Goal: Information Seeking & Learning: Learn about a topic

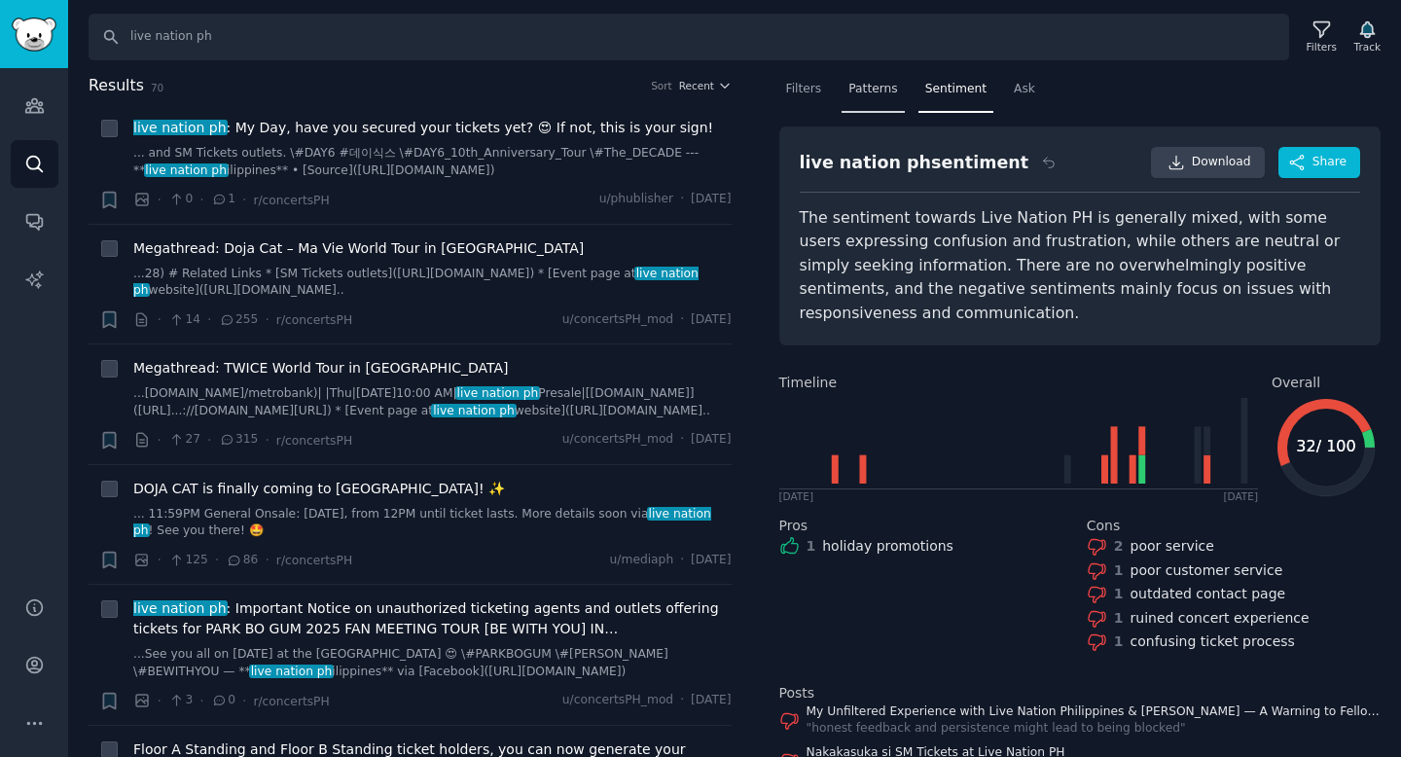
click at [890, 100] on div "Patterns" at bounding box center [873, 94] width 62 height 40
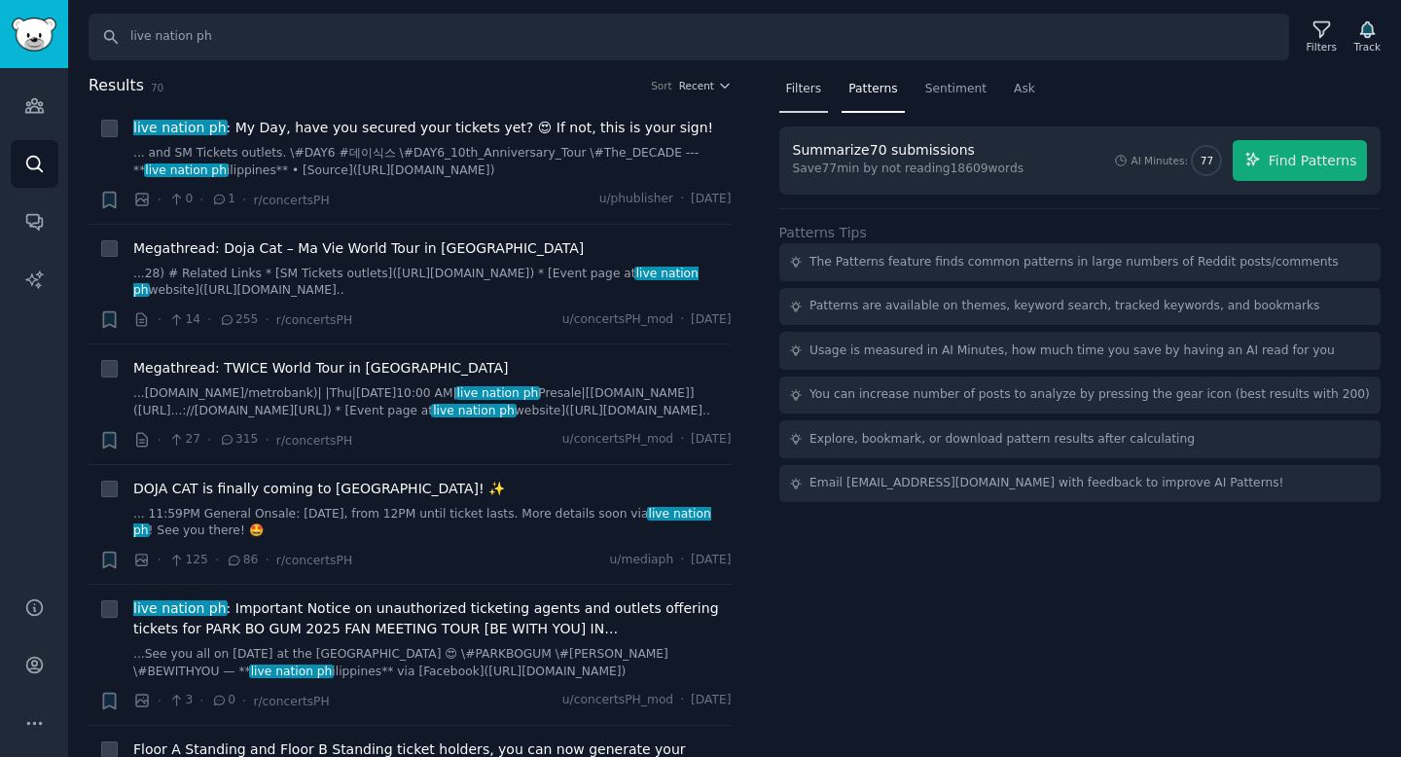
click at [800, 92] on span "Filters" at bounding box center [804, 90] width 36 height 18
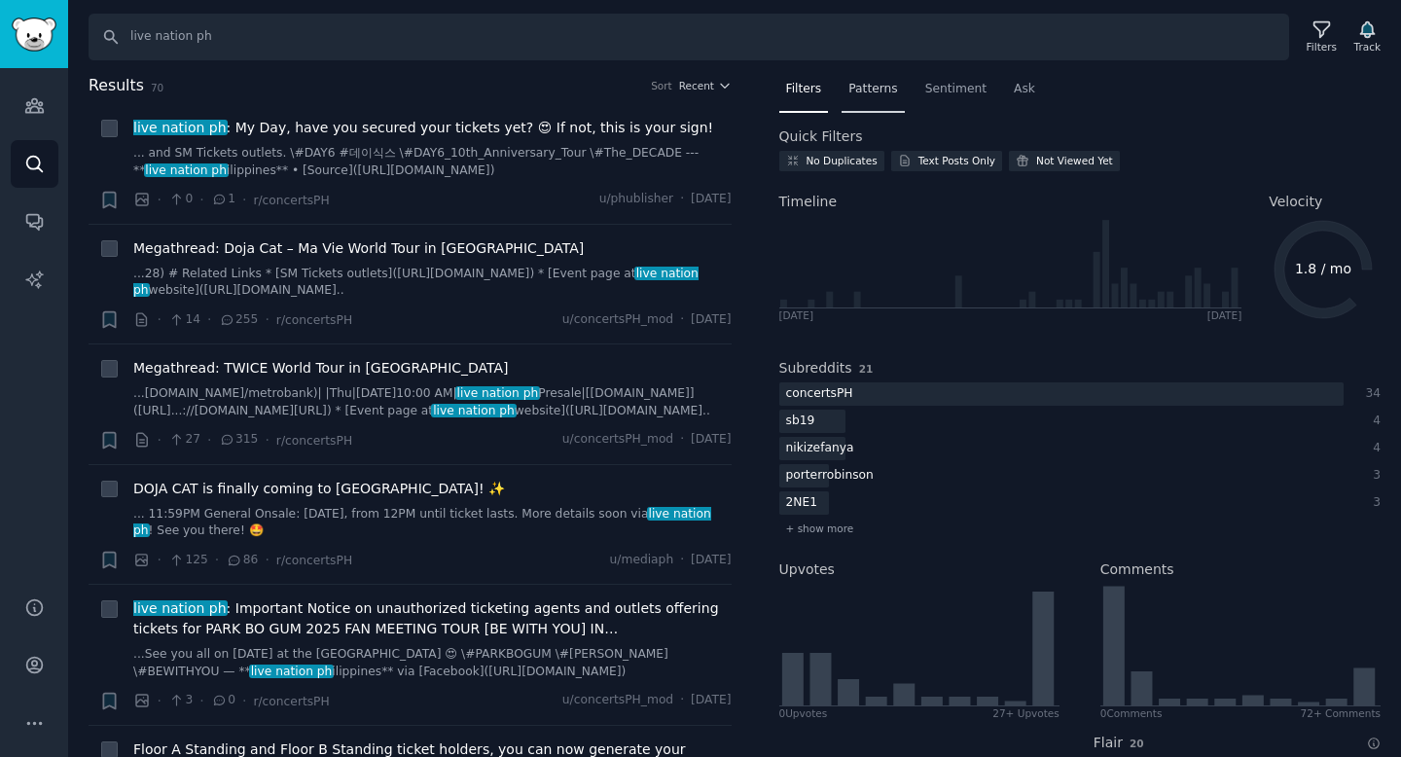
click at [858, 88] on span "Patterns" at bounding box center [873, 90] width 49 height 18
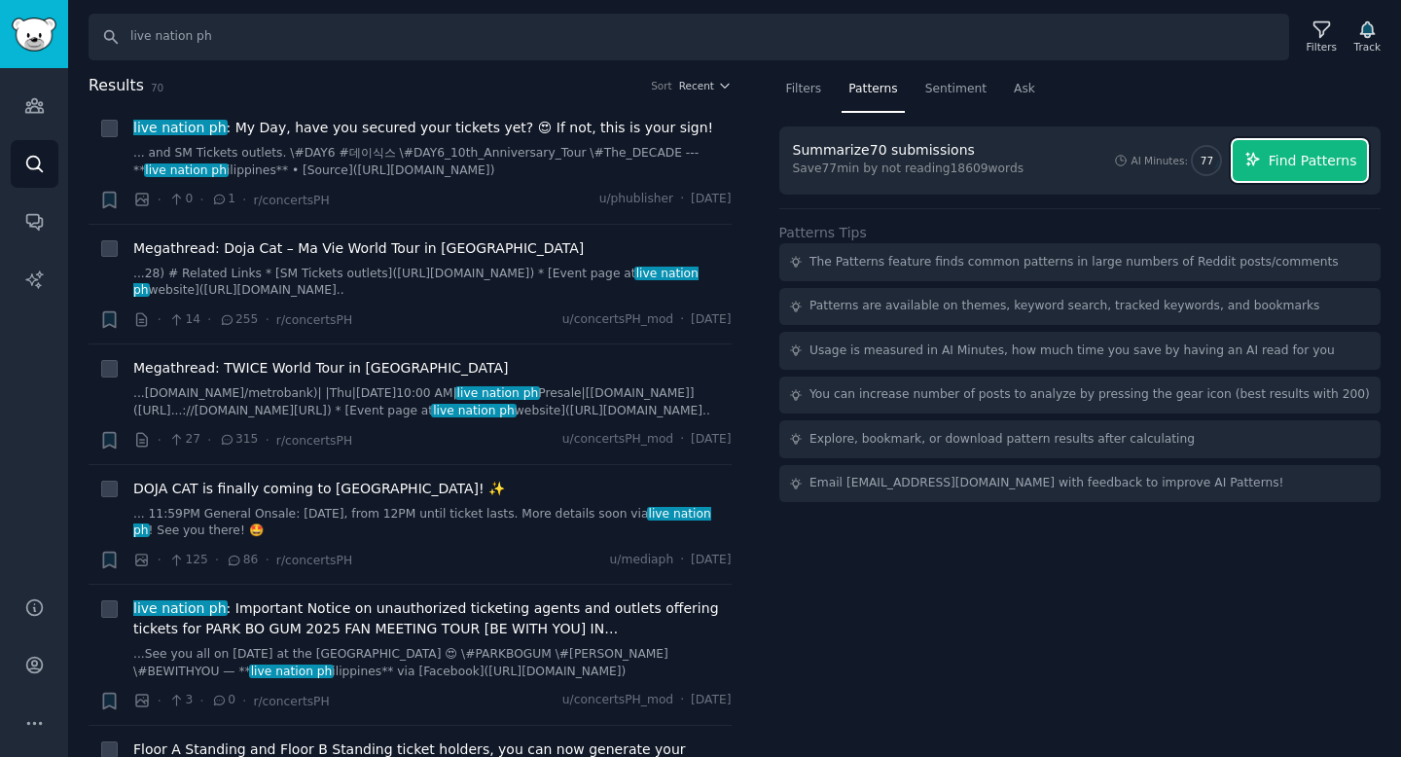
click at [1251, 162] on icon "button" at bounding box center [1254, 160] width 18 height 18
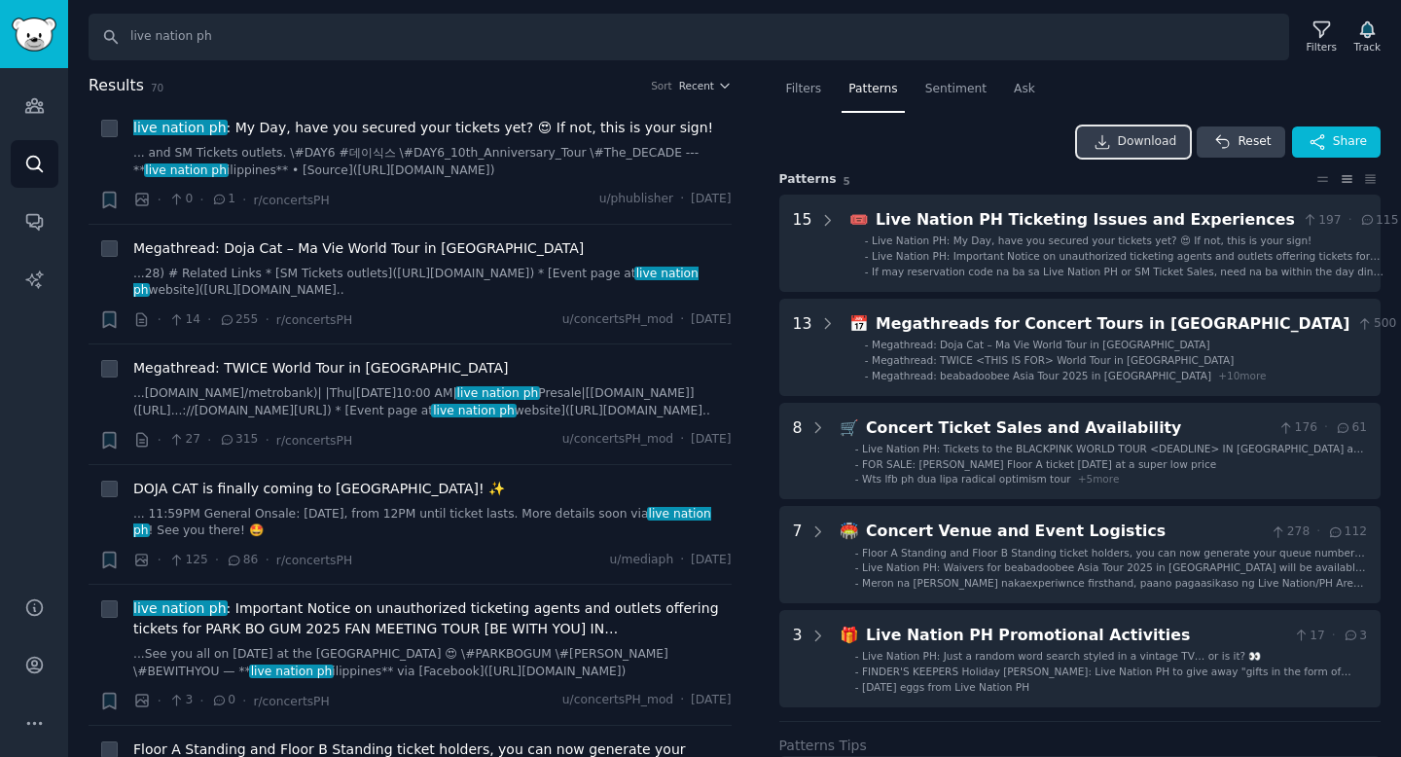
click at [1126, 144] on span "Download" at bounding box center [1147, 142] width 59 height 18
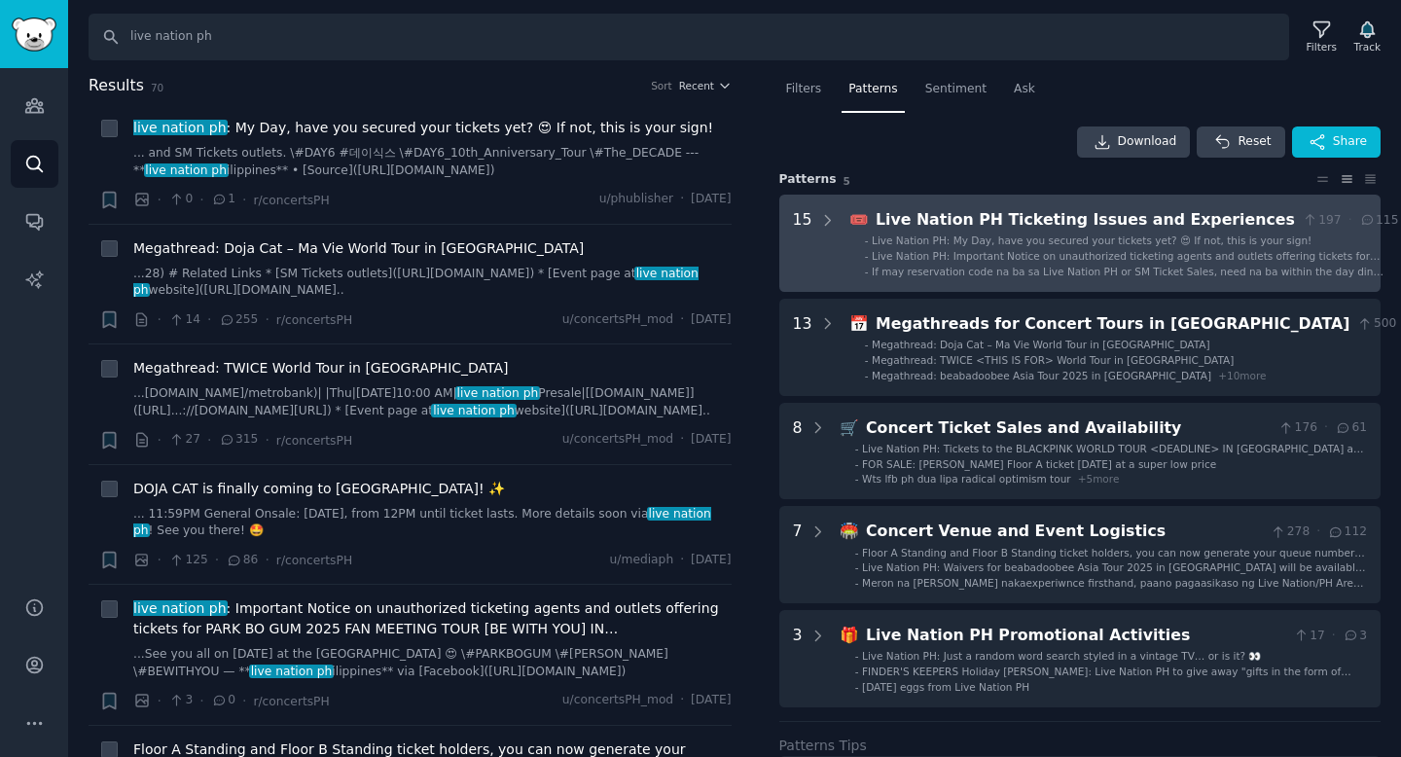
click at [1028, 242] on span "Live Nation PH: My Day, have you secured your tickets yet? 😍 If not, this is yo…" at bounding box center [1092, 241] width 440 height 12
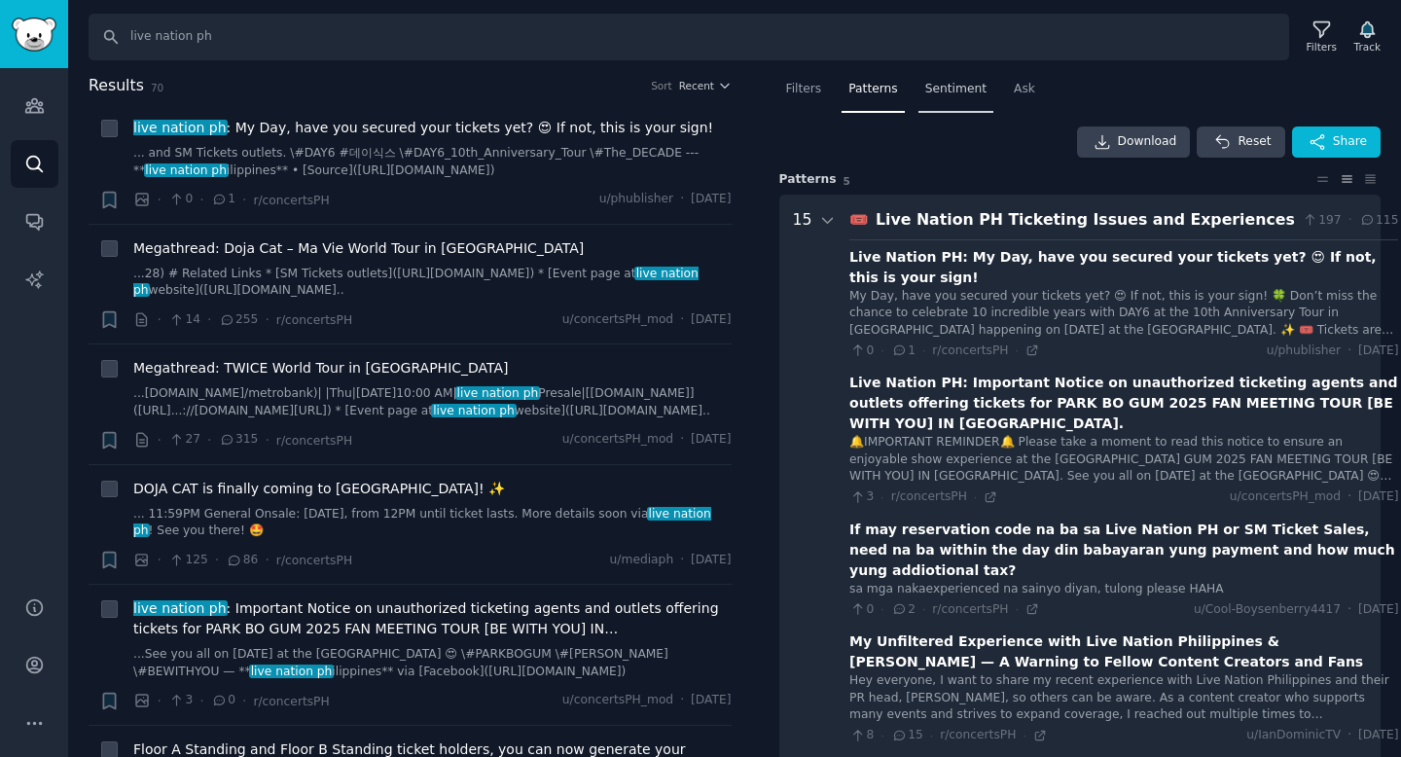
click at [940, 91] on span "Sentiment" at bounding box center [955, 90] width 61 height 18
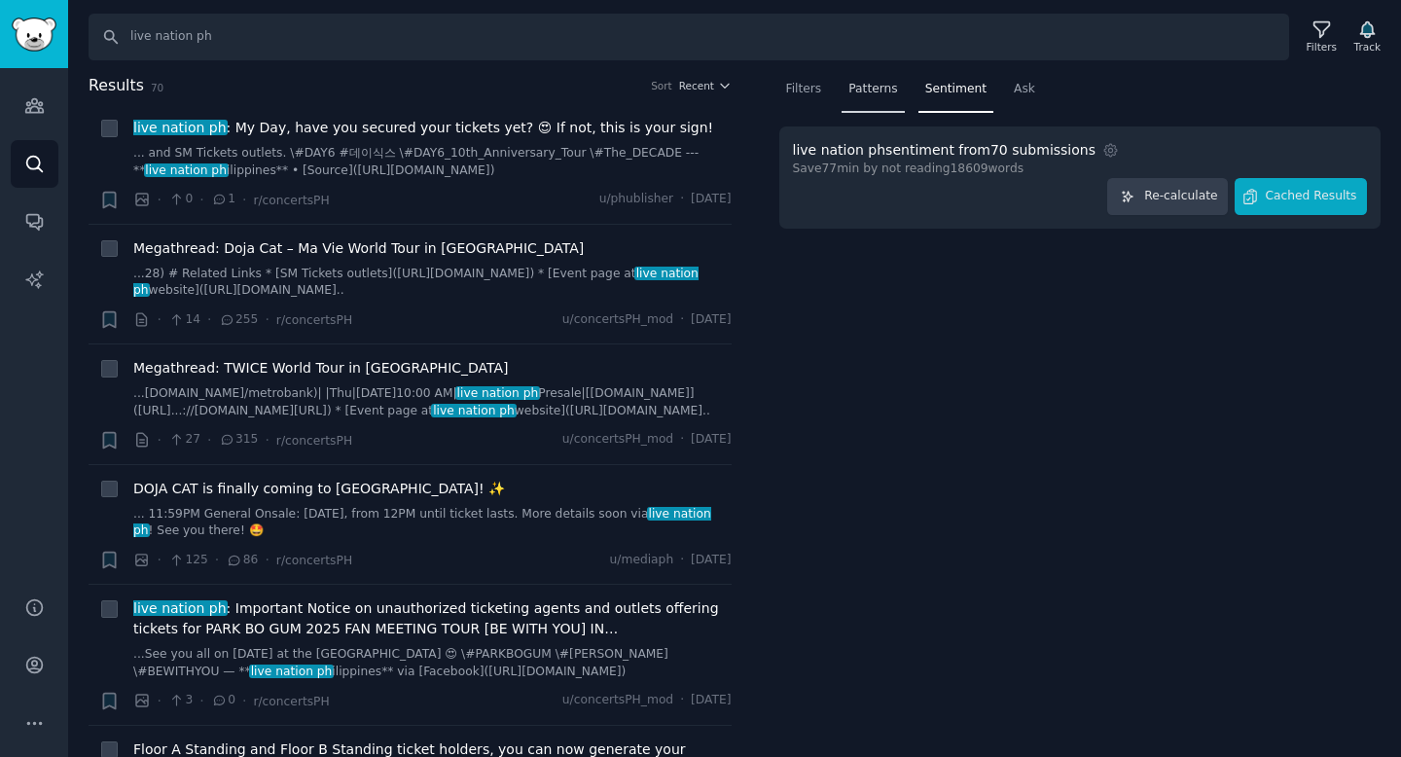
click at [885, 93] on span "Patterns" at bounding box center [873, 90] width 49 height 18
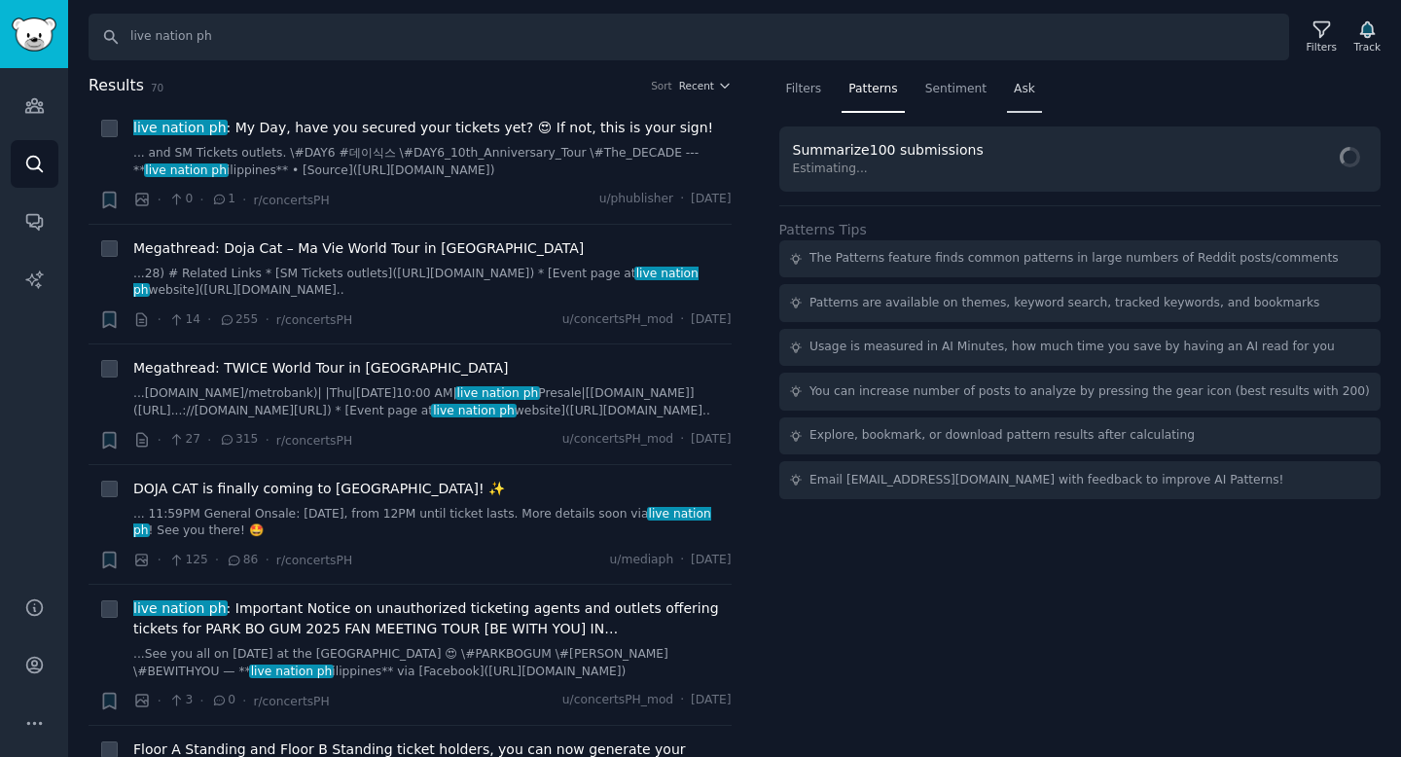
click at [1007, 89] on div "Ask" at bounding box center [1024, 94] width 35 height 40
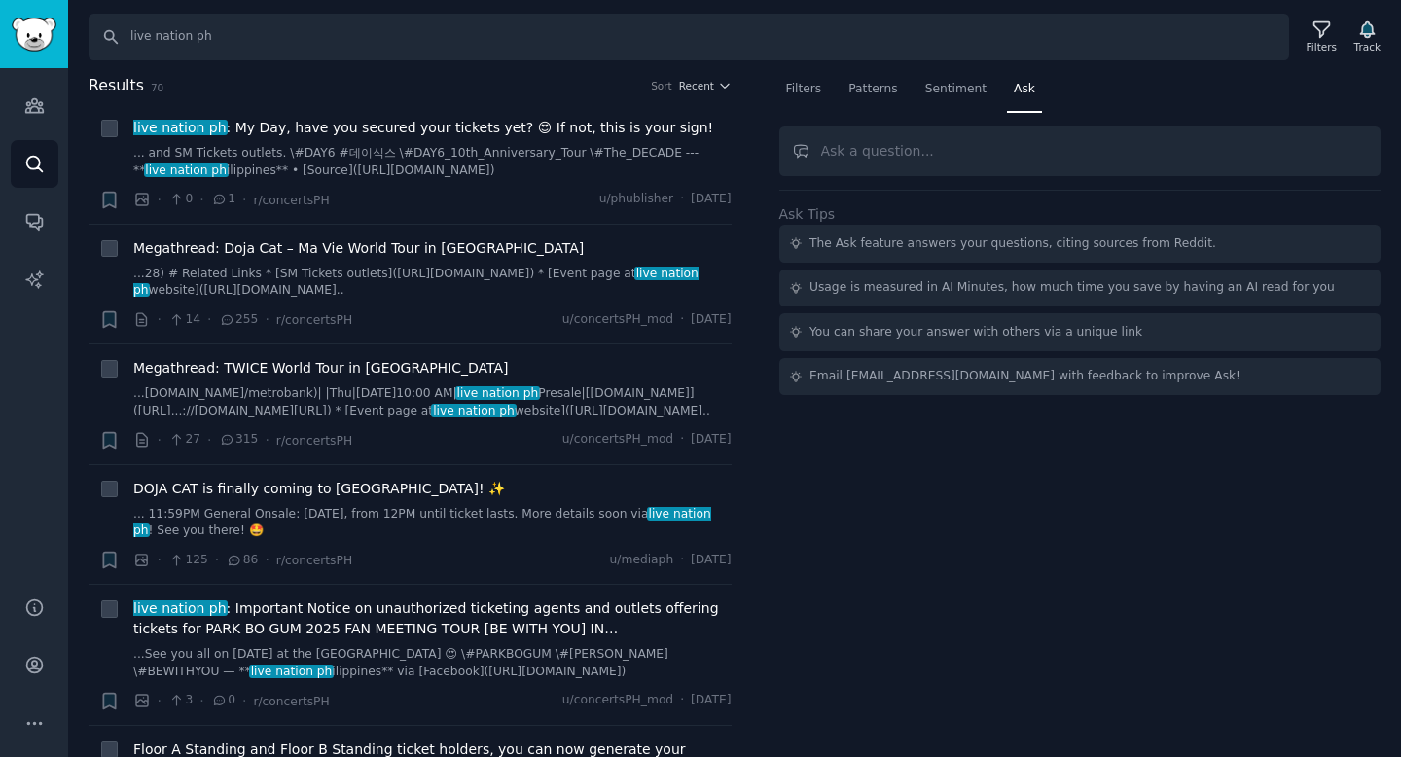
type input "e"
click at [794, 95] on span "Filters" at bounding box center [804, 90] width 36 height 18
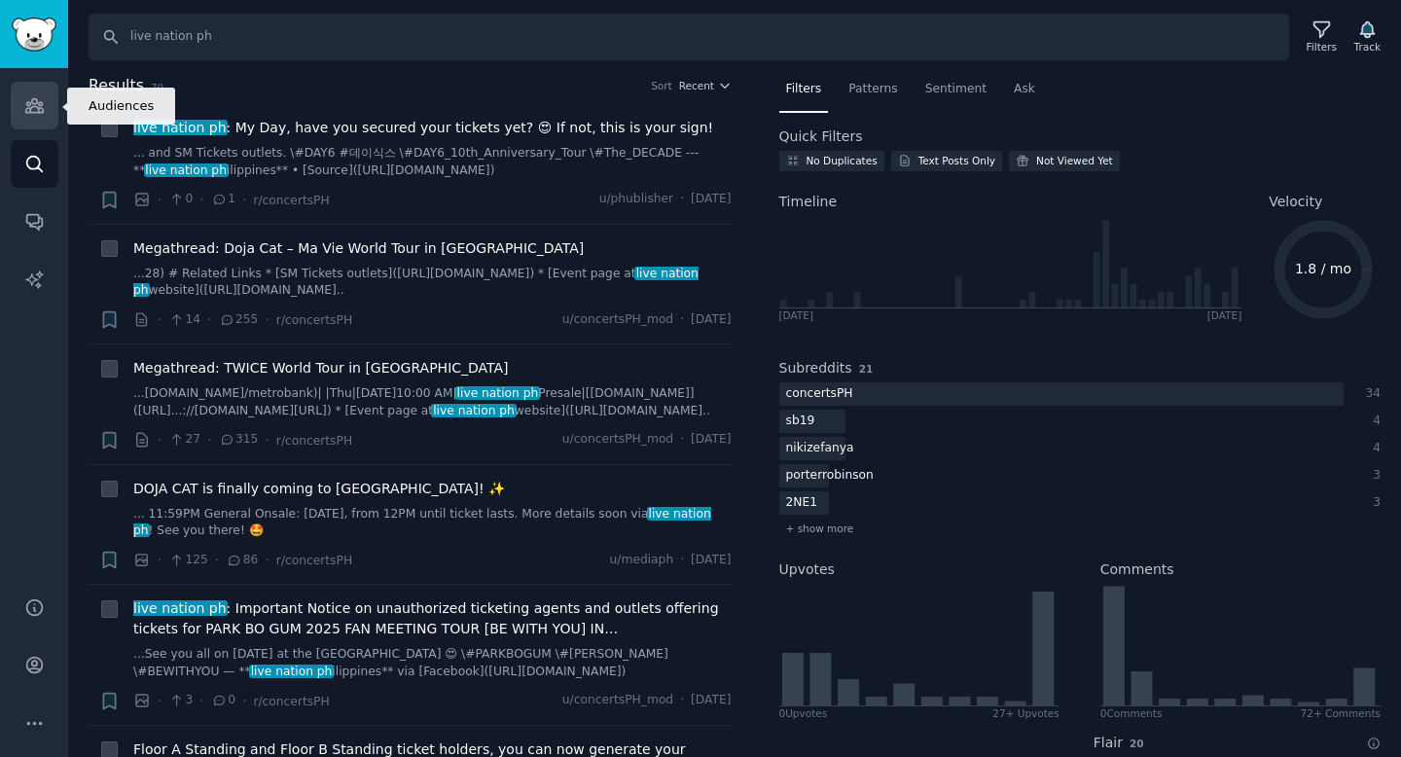
click at [54, 107] on link "Audiences" at bounding box center [35, 106] width 48 height 48
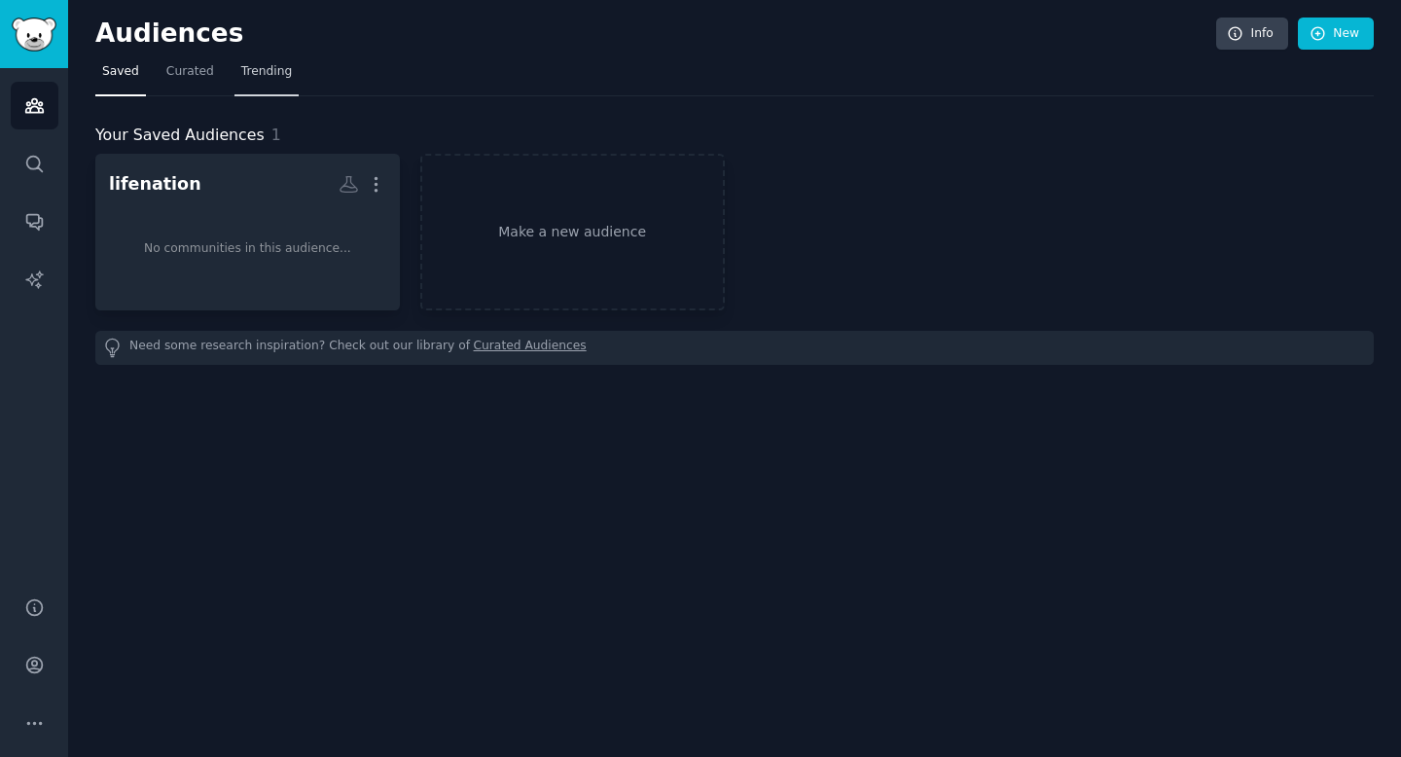
click at [273, 84] on link "Trending" at bounding box center [267, 76] width 64 height 40
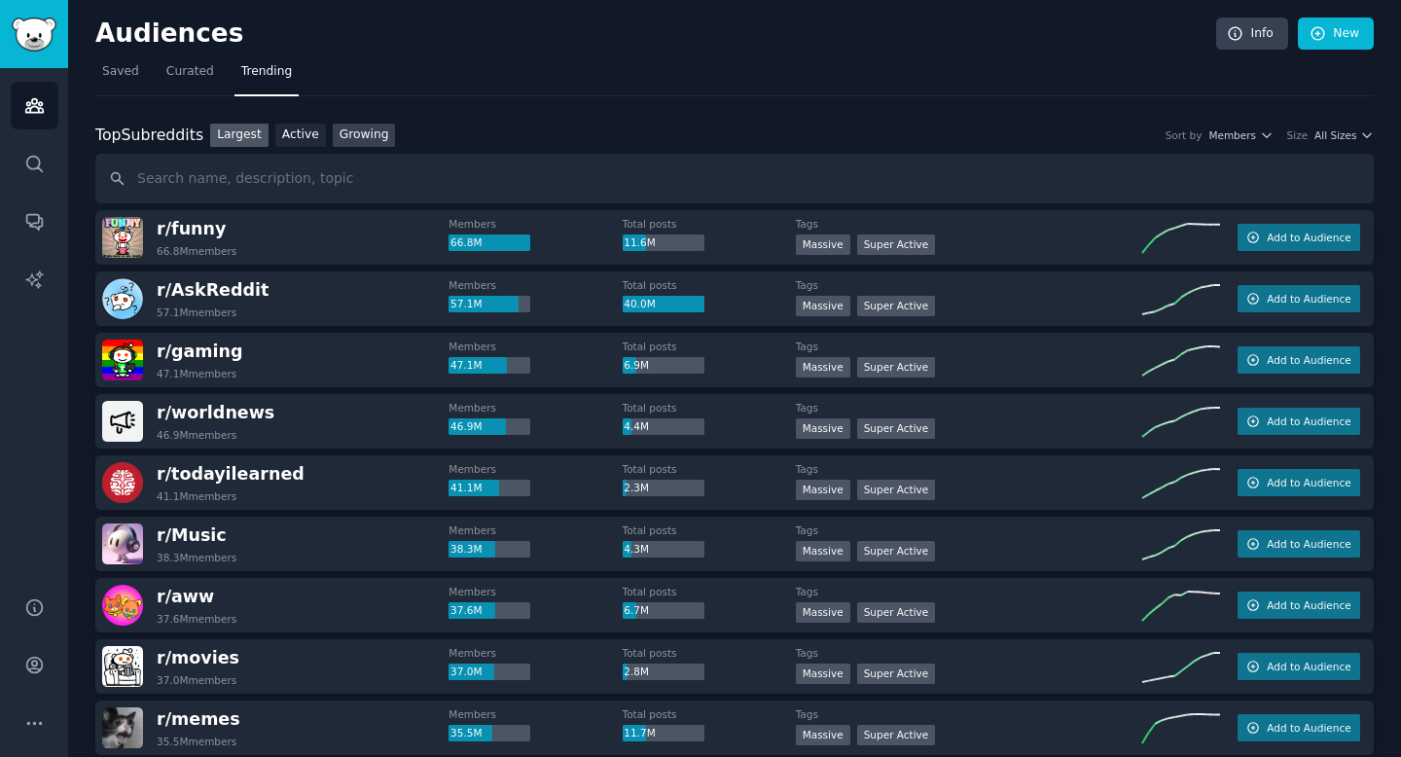
click at [349, 140] on link "Growing" at bounding box center [364, 136] width 63 height 24
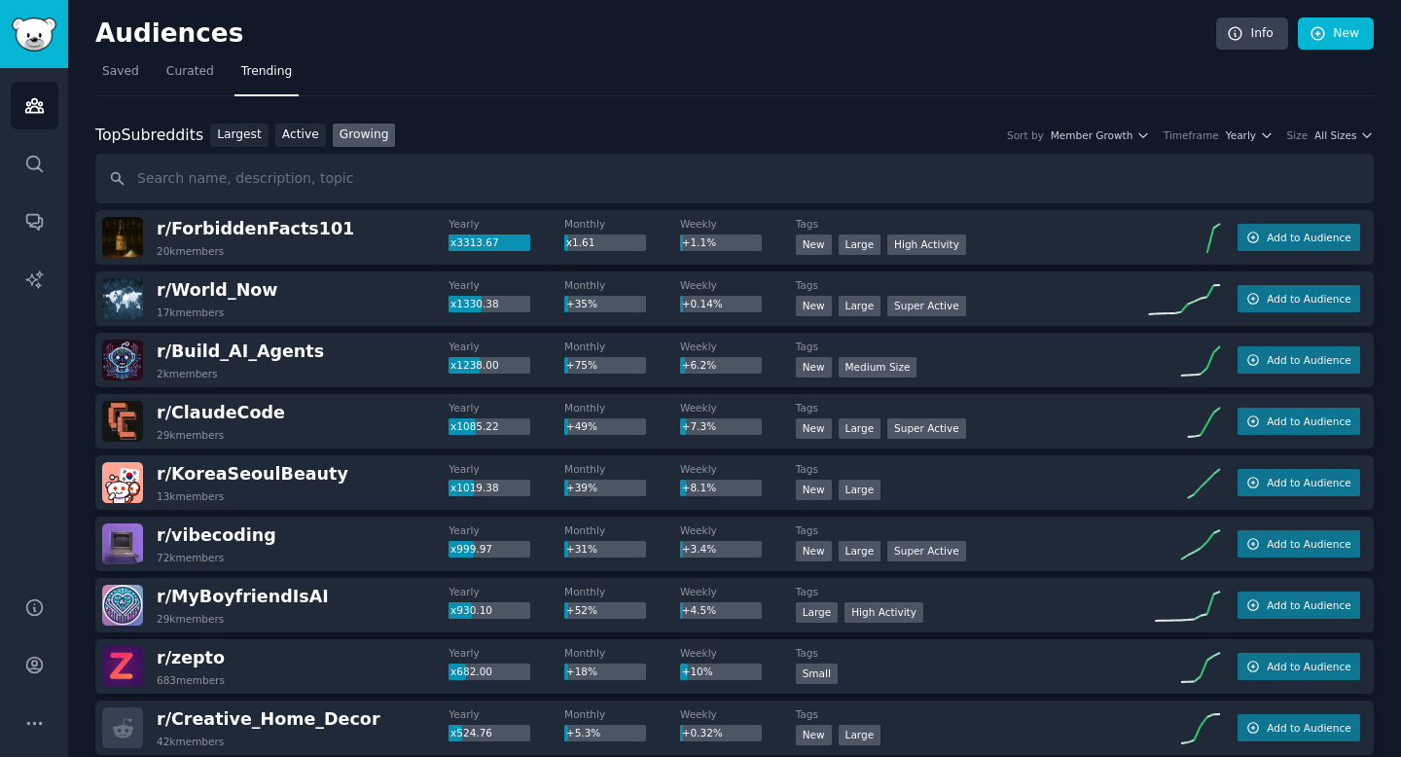
click at [319, 310] on div "r/ World_Now 17k members" at bounding box center [275, 298] width 346 height 41
click at [1038, 357] on div "New Medium Size" at bounding box center [969, 369] width 346 height 24
click at [1256, 353] on icon "button" at bounding box center [1254, 360] width 14 height 14
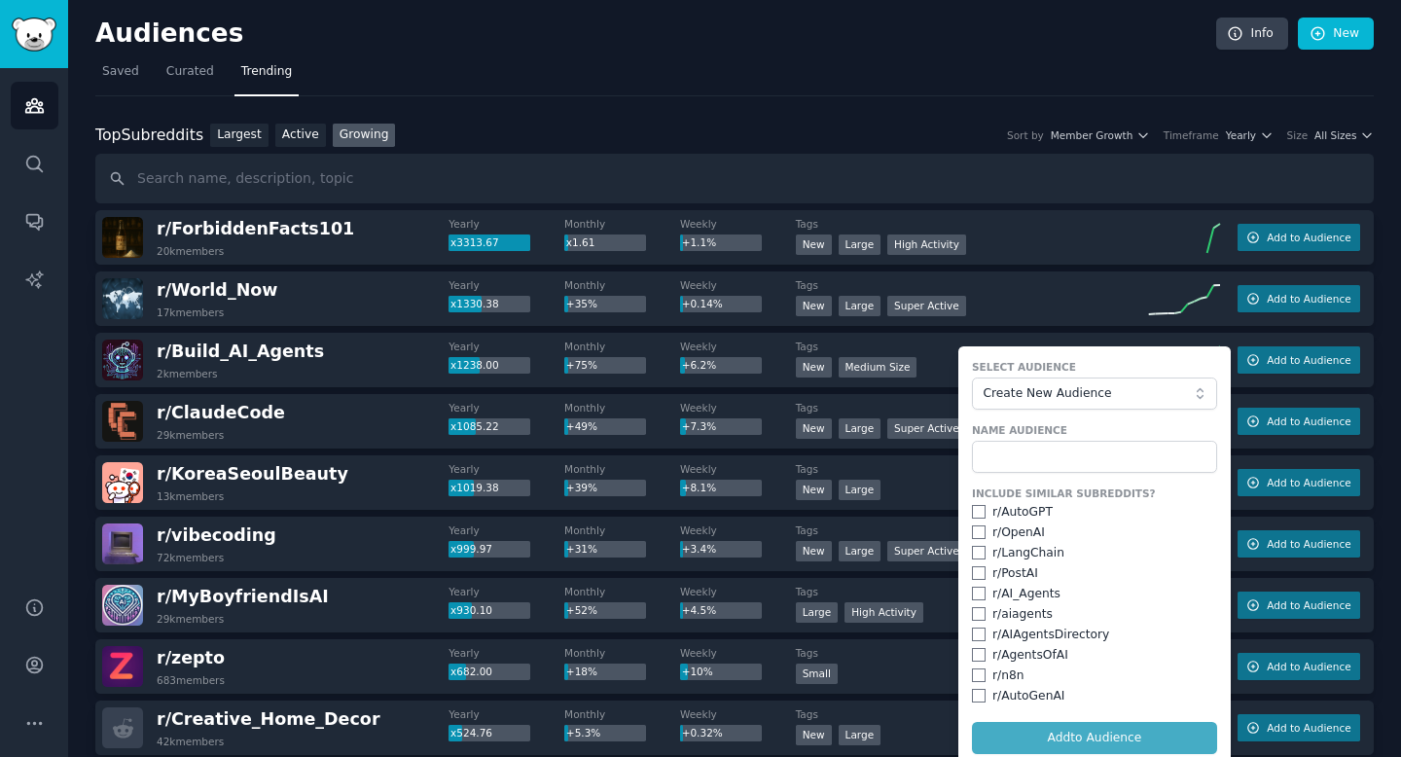
click at [1091, 730] on form "Select Audience Create New Audience Name Audience Include Similar Subreddits? r…" at bounding box center [1095, 556] width 272 height 421
click at [446, 334] on div "r/ Build_AI_Agents 2k members Yearly x1238.00 Monthly +75% Weekly +6.2% Tags Ne…" at bounding box center [734, 360] width 1279 height 54
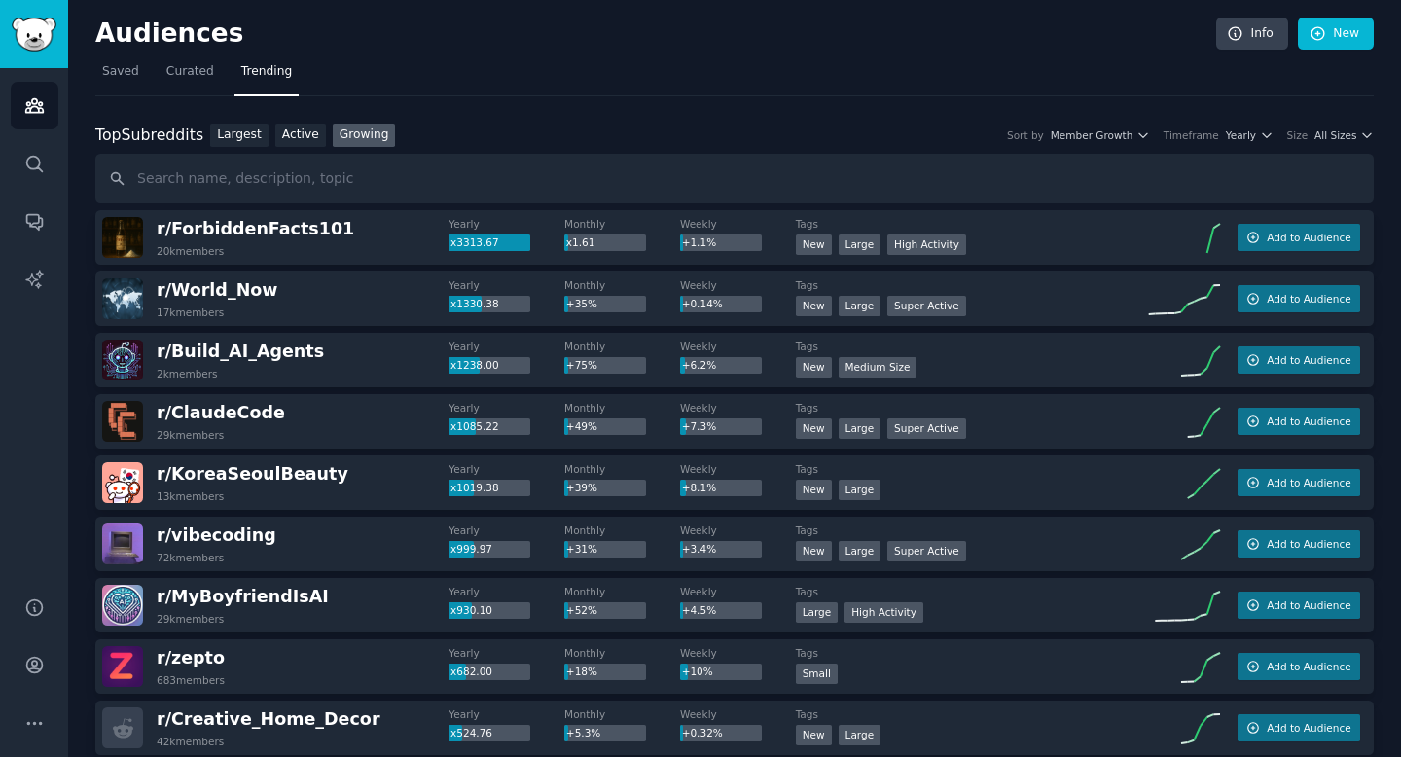
click at [323, 342] on div "r/ Build_AI_Agents 2k members" at bounding box center [275, 360] width 346 height 41
click at [255, 361] on span "r/ Build_AI_Agents" at bounding box center [240, 351] width 167 height 19
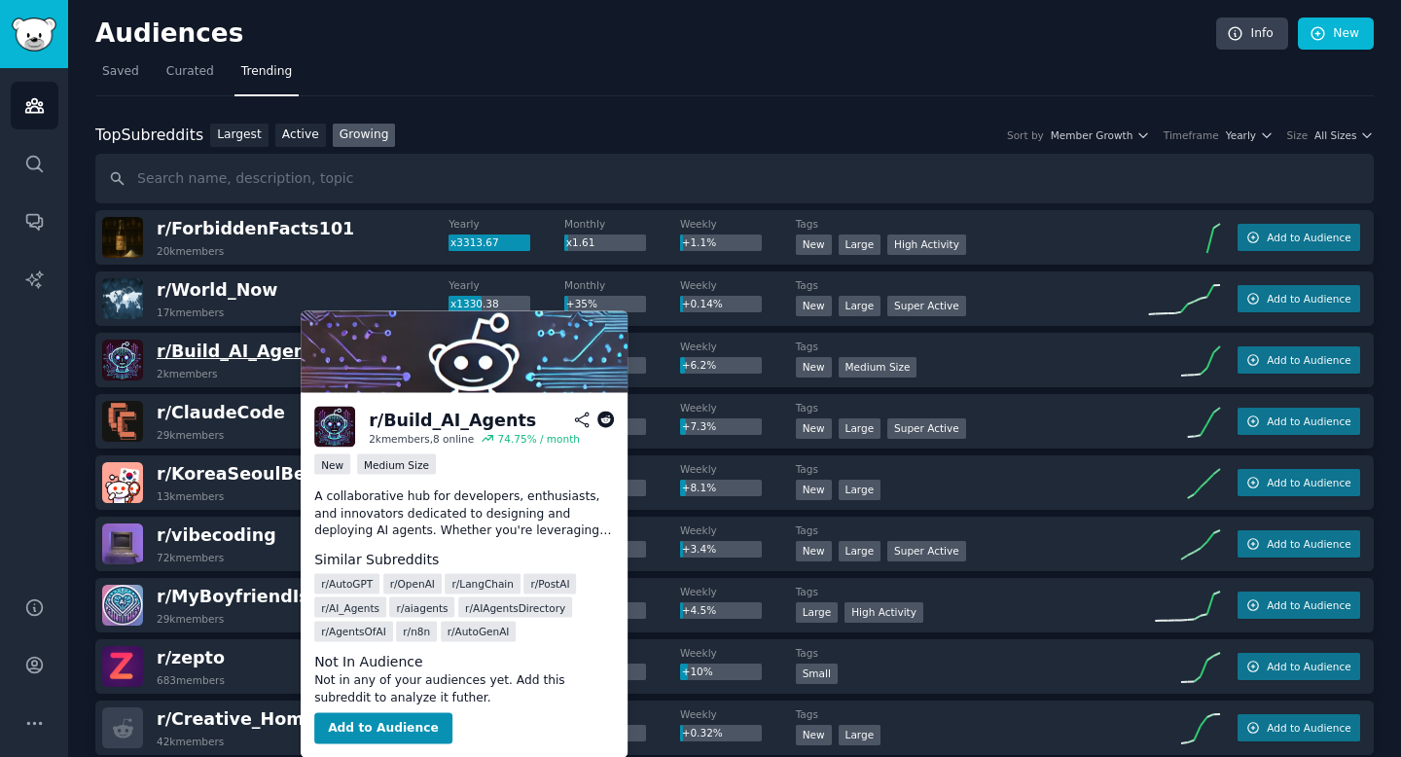
click at [255, 359] on span "r/ Build_AI_Agents" at bounding box center [240, 351] width 167 height 19
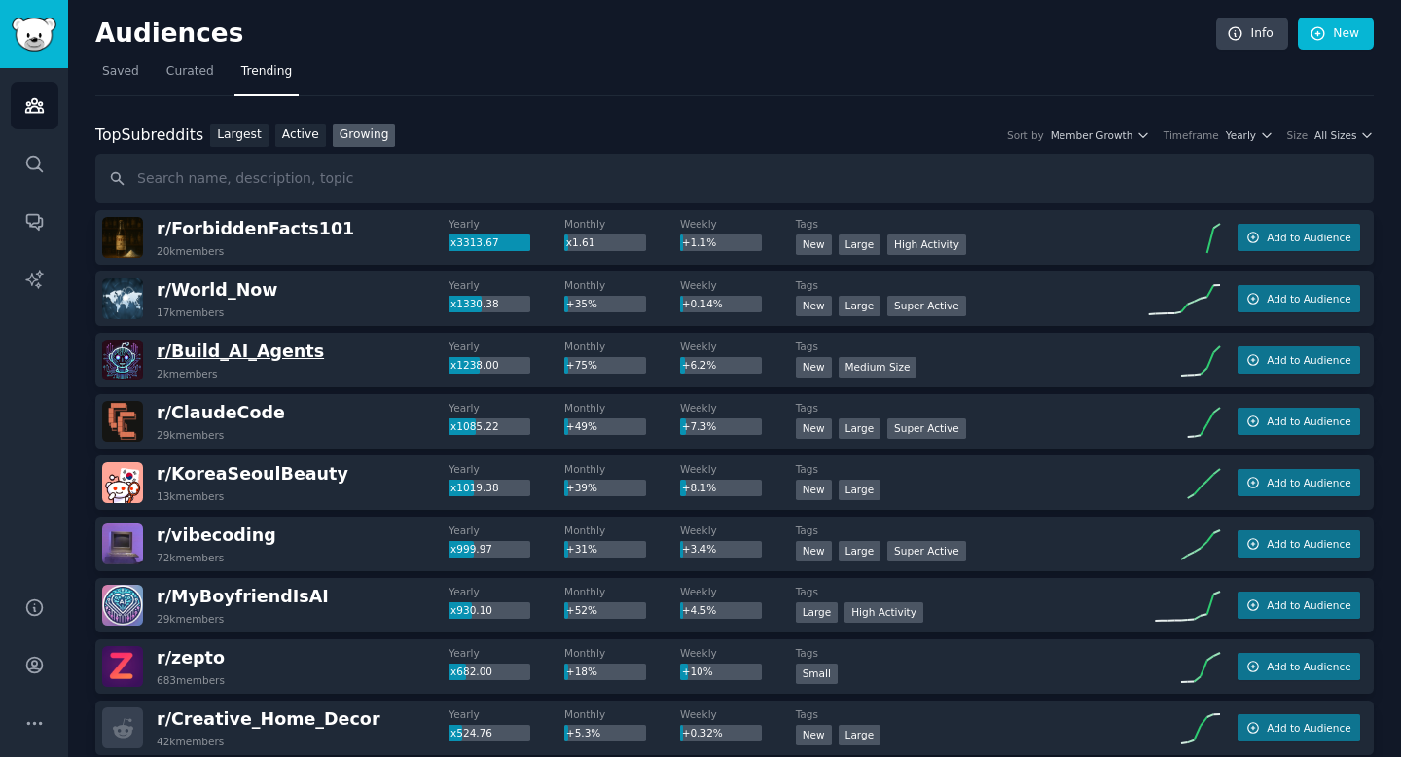
click at [252, 346] on span "r/ Build_AI_Agents" at bounding box center [240, 351] width 167 height 19
click at [239, 354] on span "r/ Build_AI_Agents" at bounding box center [240, 351] width 167 height 19
click at [197, 346] on span "r/ Build_AI_Agents" at bounding box center [240, 351] width 167 height 19
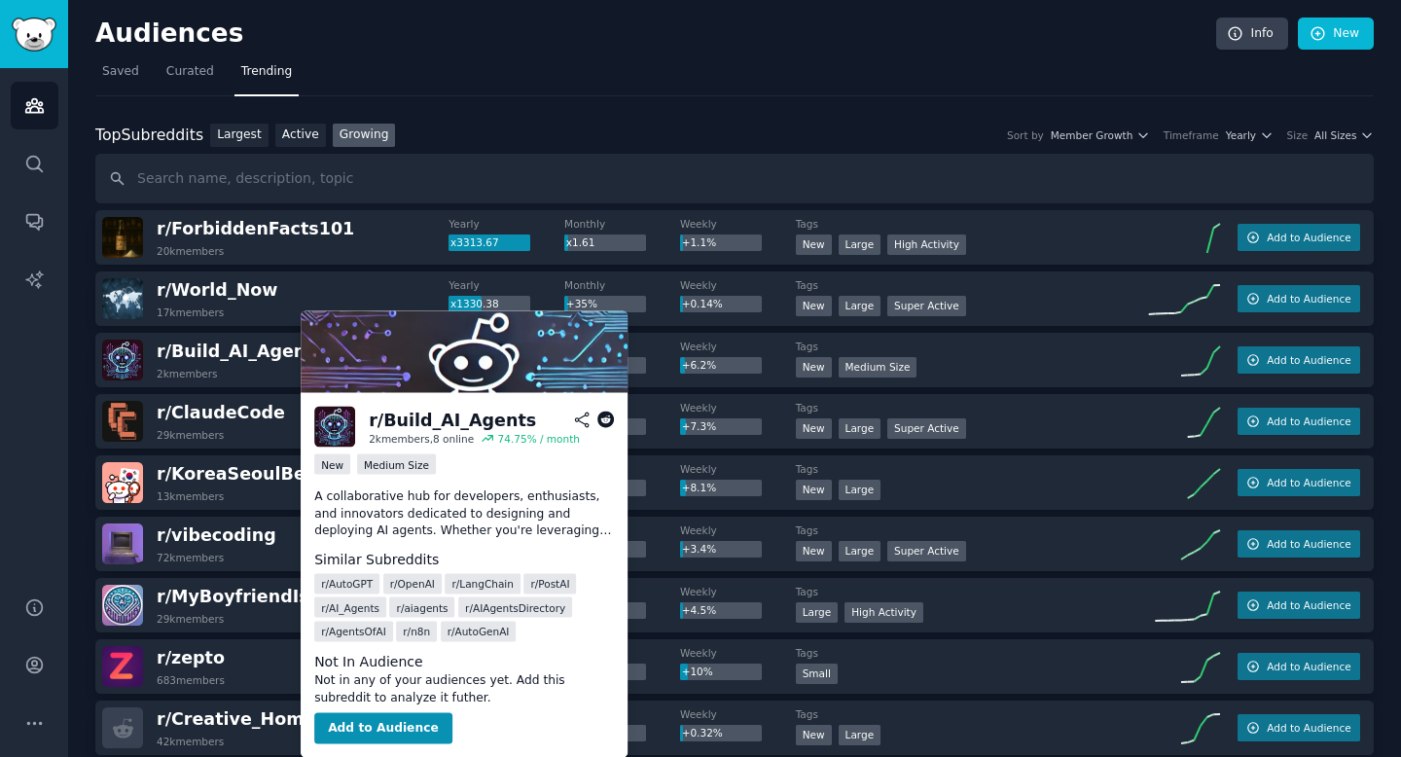
click at [314, 346] on img at bounding box center [464, 352] width 327 height 82
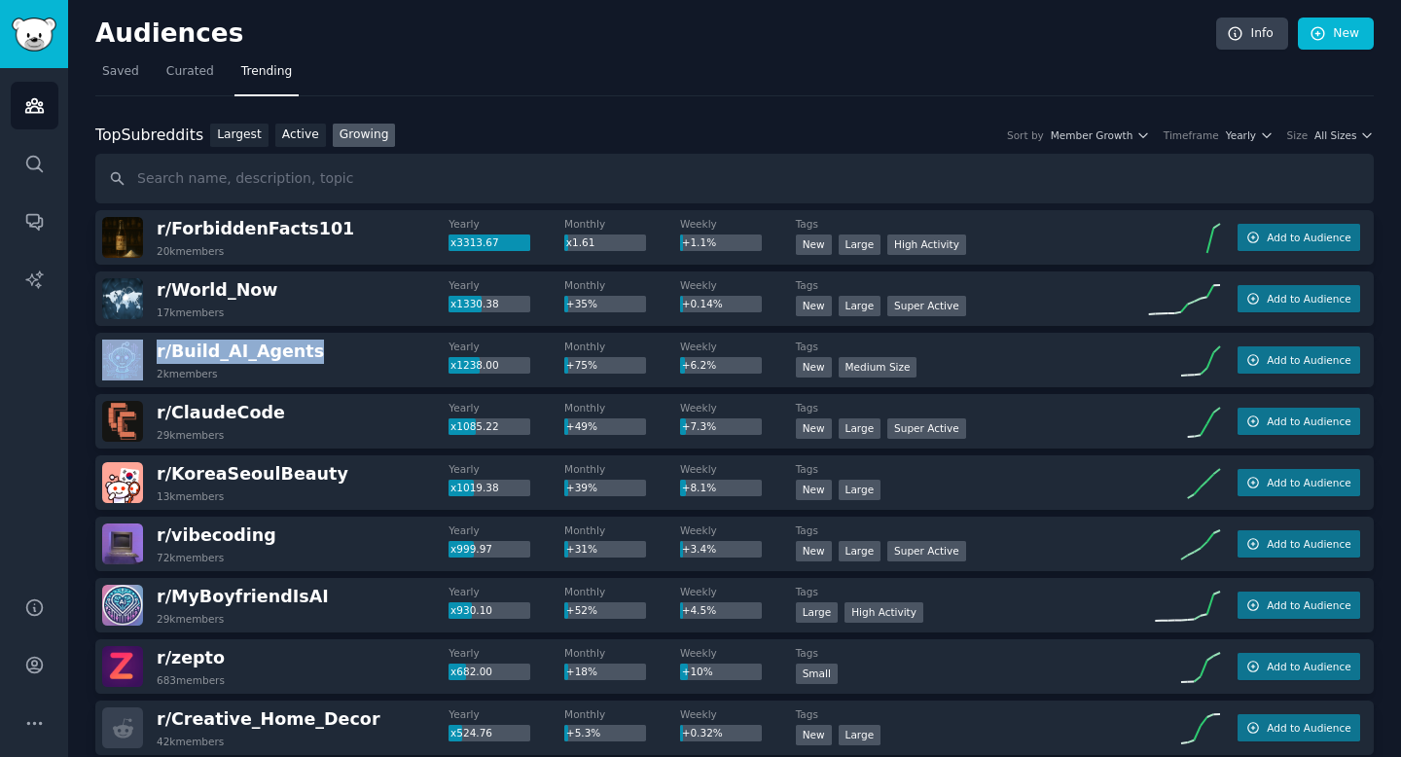
drag, startPoint x: 332, startPoint y: 349, endPoint x: 125, endPoint y: 348, distance: 207.3
click at [125, 348] on div "r/ Build_AI_Agents 2k members" at bounding box center [275, 360] width 346 height 41
copy div "r/ Build_AI_Agents"
click at [1337, 135] on span "All Sizes" at bounding box center [1336, 135] width 42 height 14
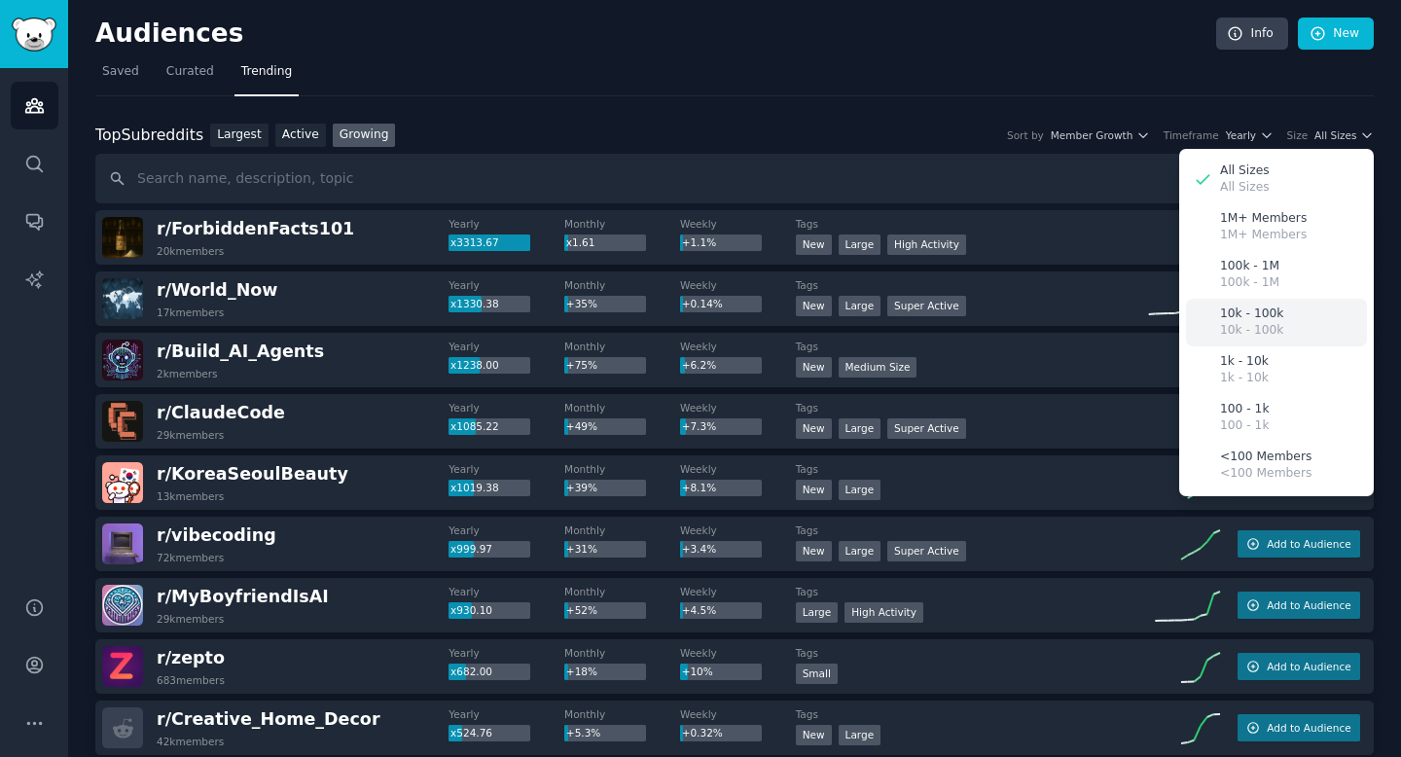
click at [1233, 308] on p "10k - 100k" at bounding box center [1251, 315] width 63 height 18
